Goal: Check status: Check status

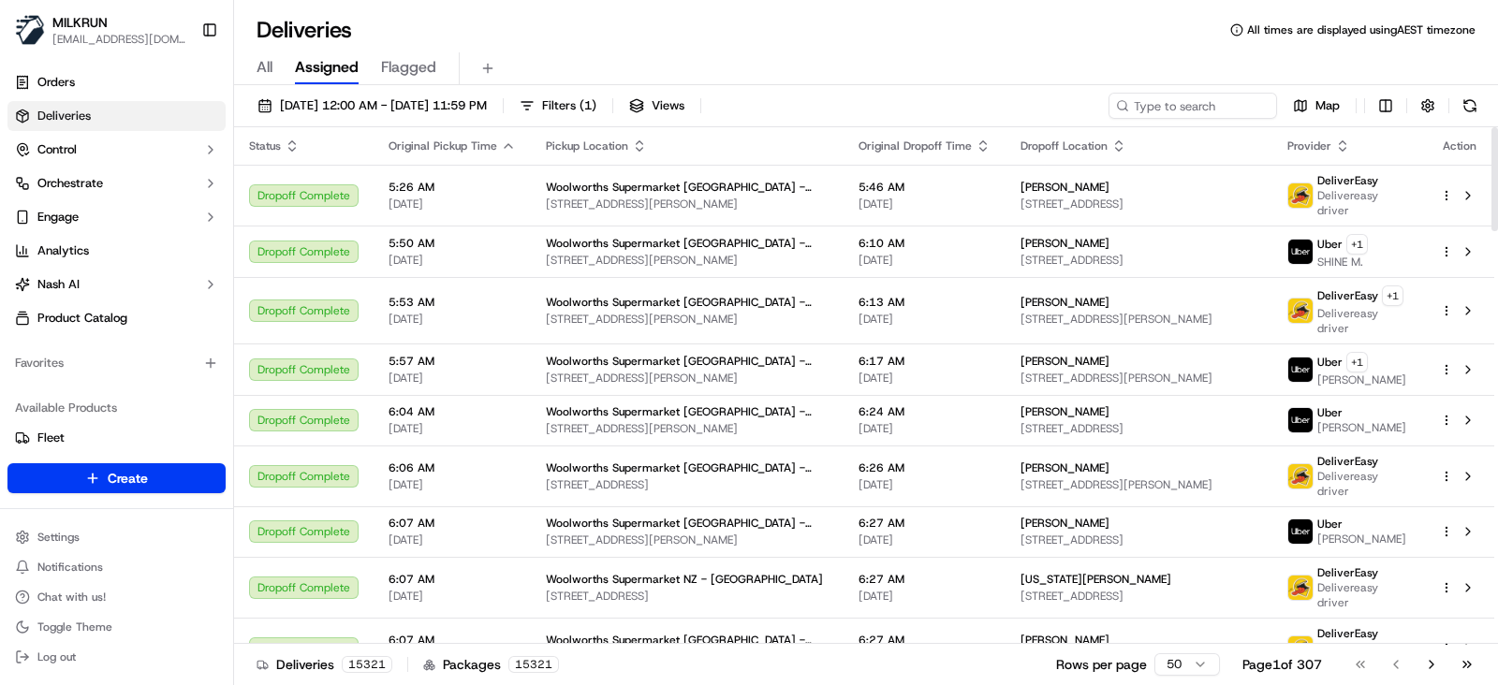
click at [274, 63] on div "All Assigned Flagged" at bounding box center [866, 68] width 1264 height 33
click at [270, 67] on span "All" at bounding box center [265, 67] width 16 height 22
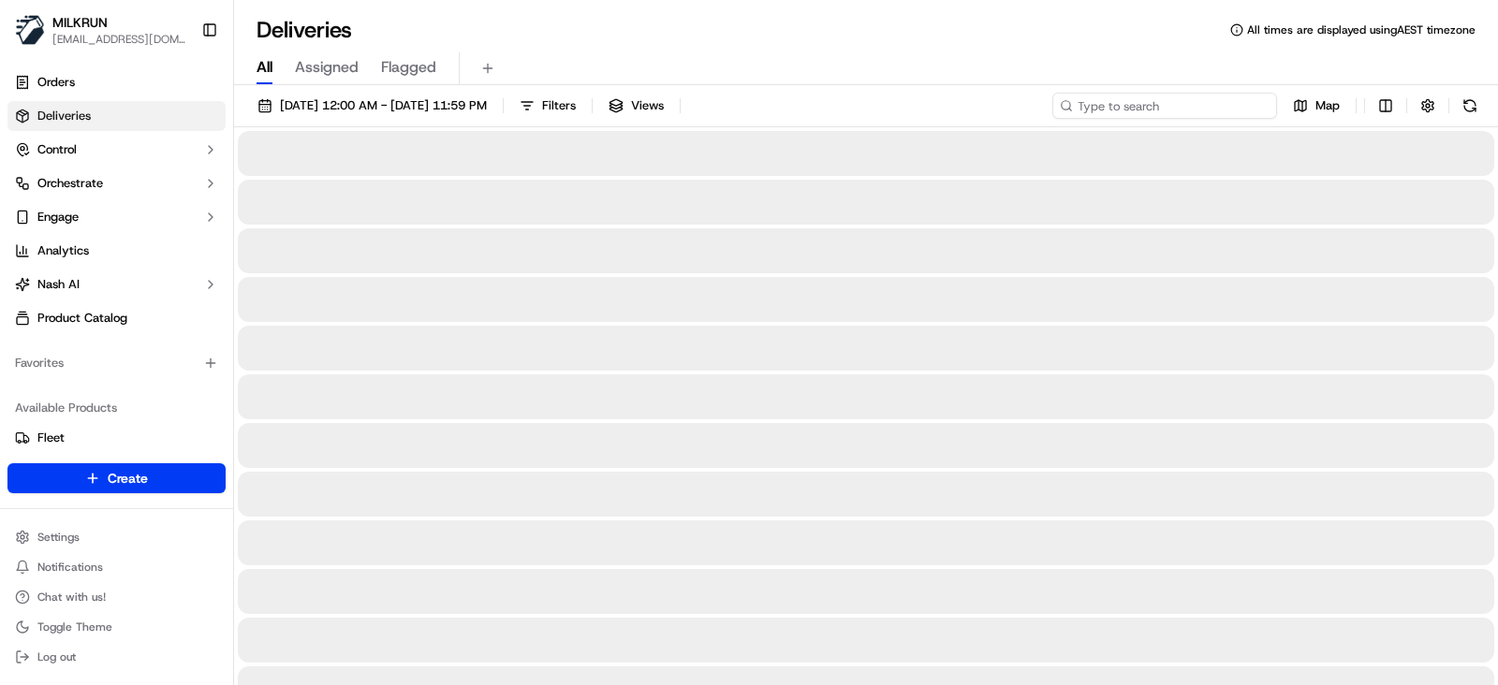
click at [1171, 104] on input at bounding box center [1164, 106] width 225 height 26
paste input "159970ad-44a7-4215-b818-cb992fefc979"
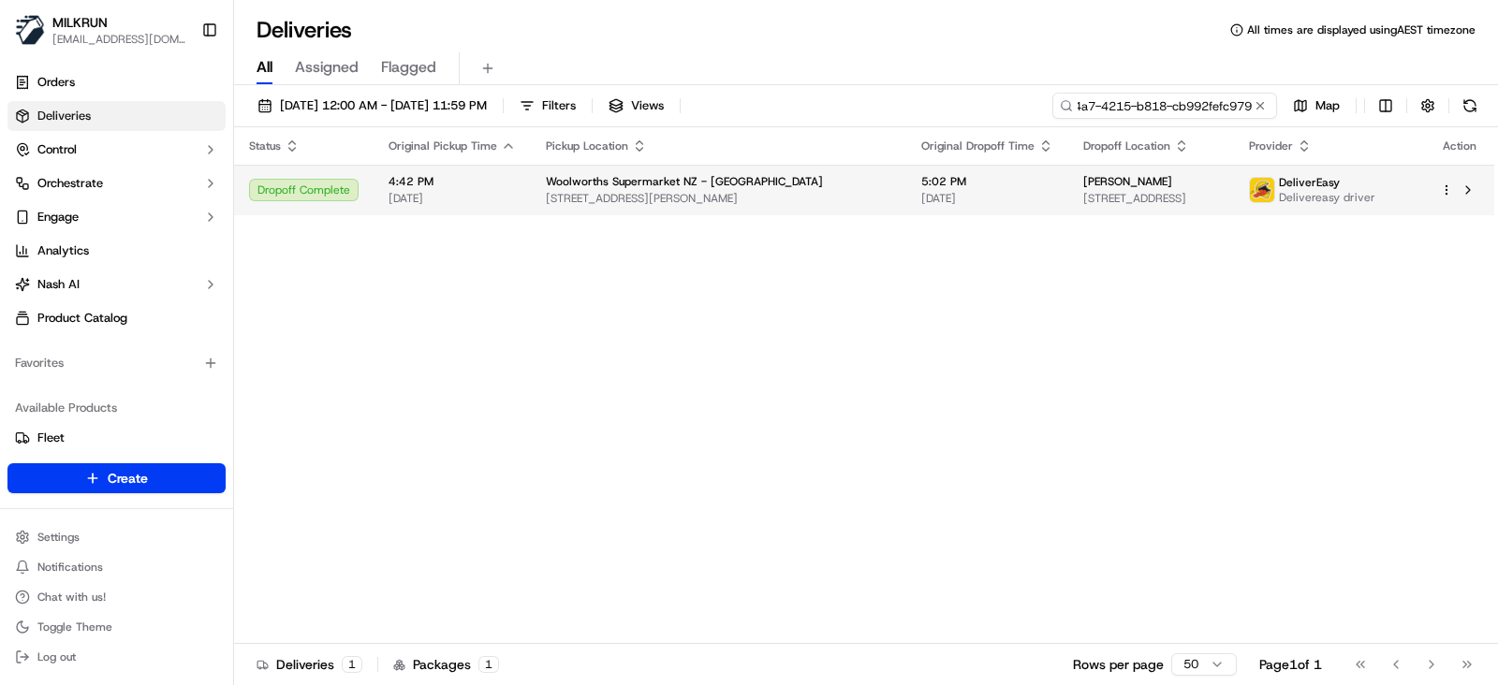
type input "159970ad-44a7-4215-b818-cb992fefc979"
click at [921, 196] on span "[DATE]" at bounding box center [987, 198] width 132 height 15
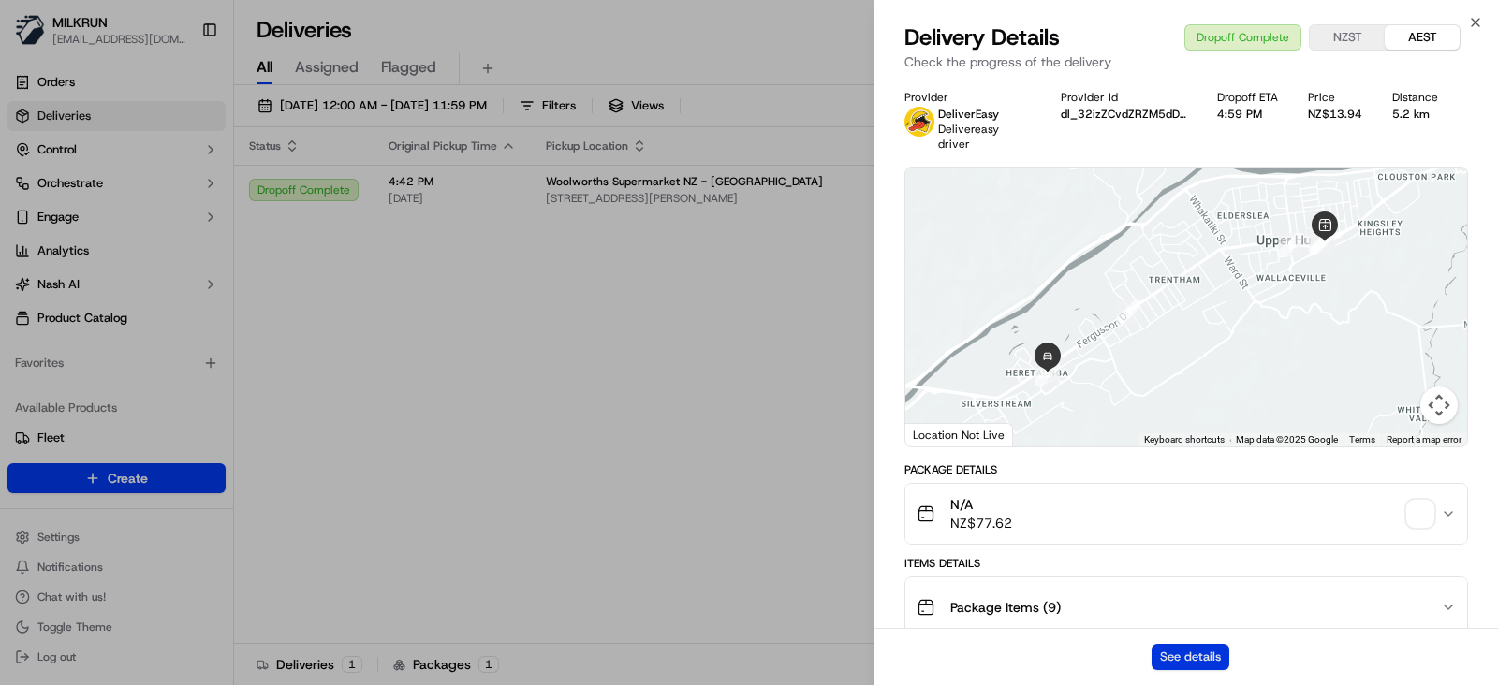
click at [1211, 653] on button "See details" at bounding box center [1191, 657] width 78 height 26
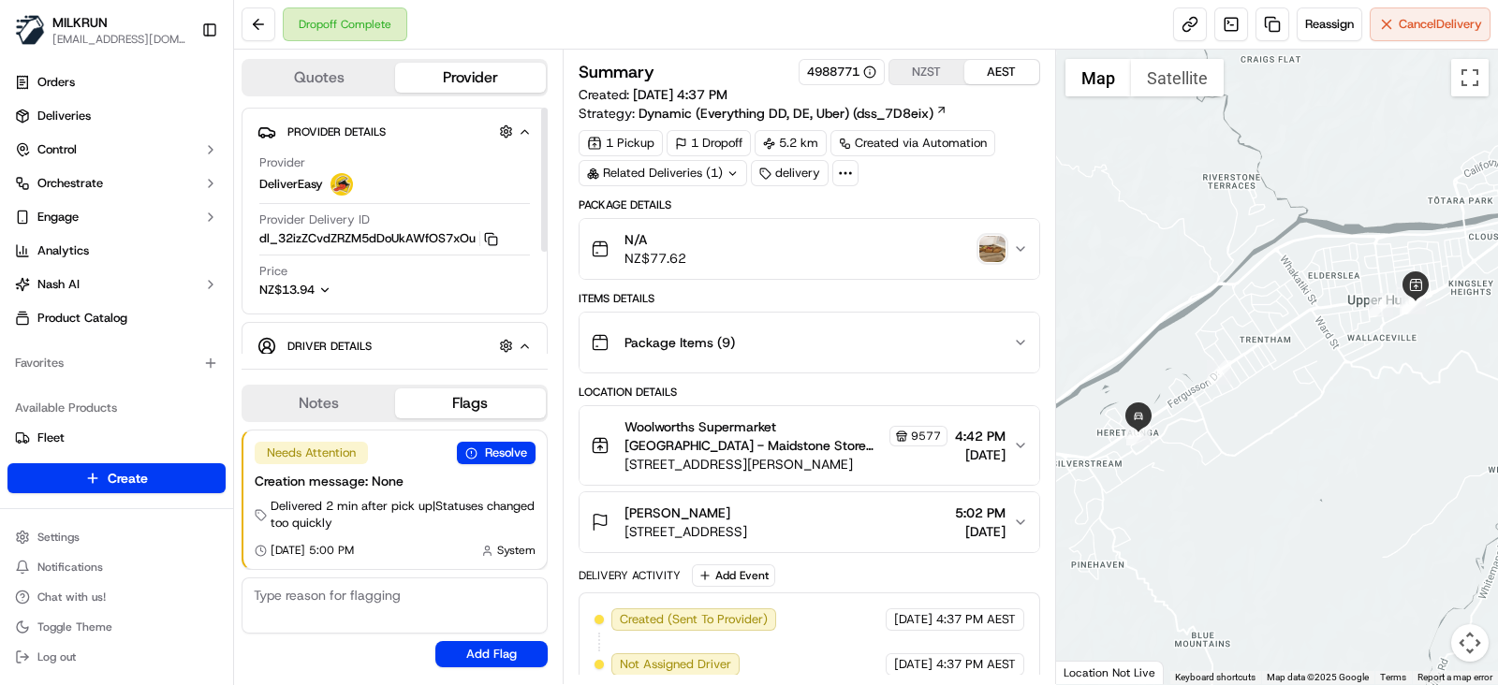
click at [993, 243] on img "button" at bounding box center [992, 249] width 26 height 26
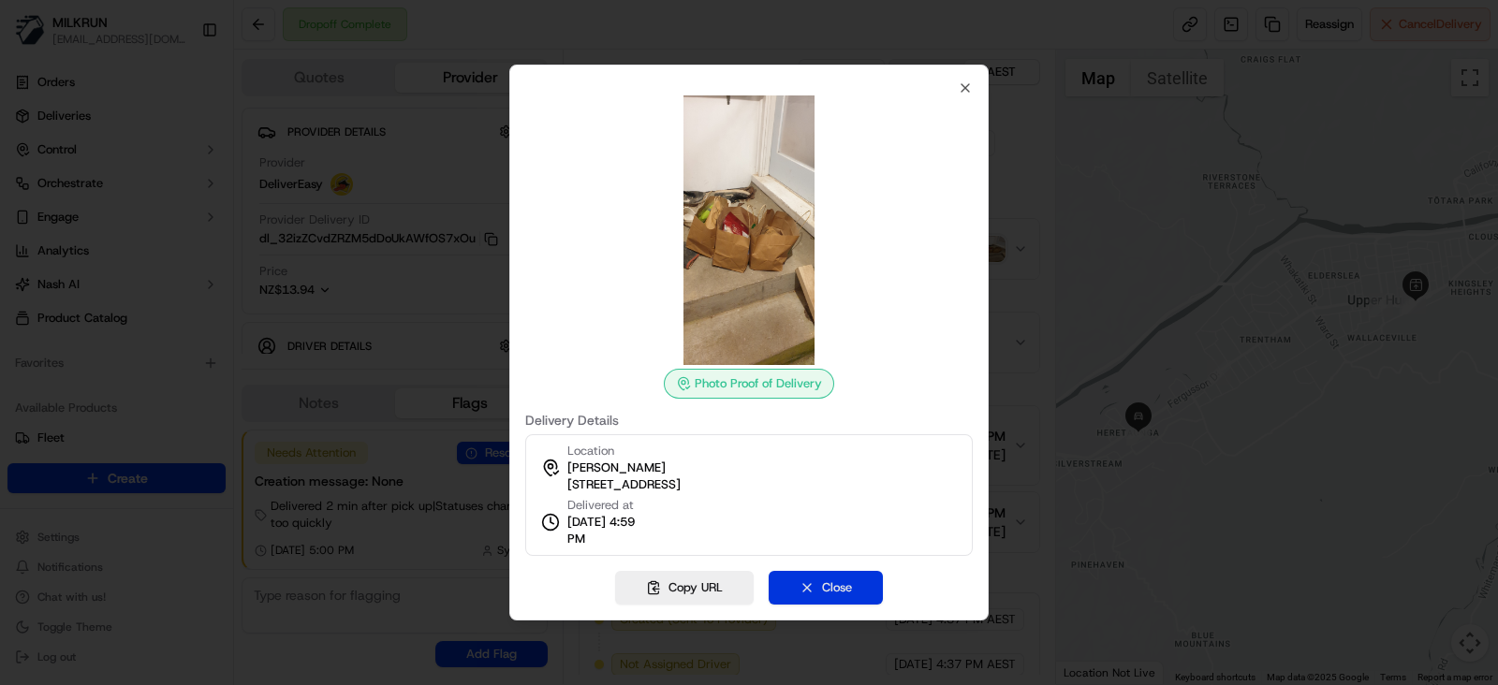
click at [820, 589] on button "Close" at bounding box center [826, 588] width 114 height 34
